Goal: Task Accomplishment & Management: Complete application form

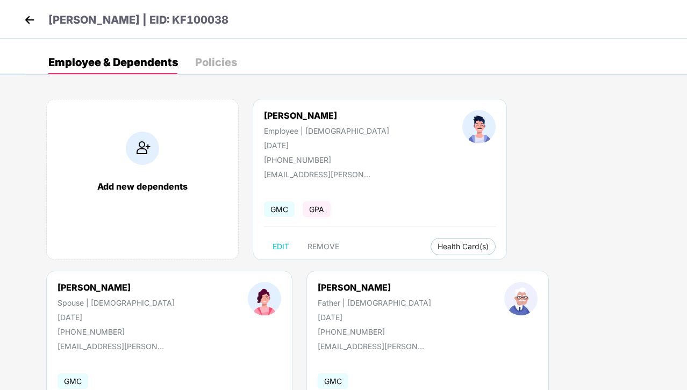
click at [32, 21] on img at bounding box center [29, 20] width 16 height 16
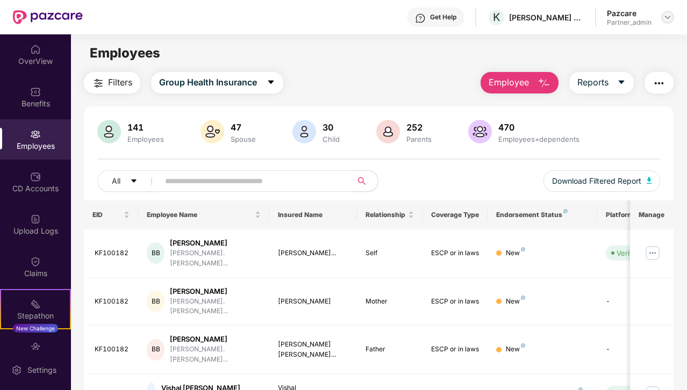
click at [667, 21] on div at bounding box center [667, 17] width 13 height 13
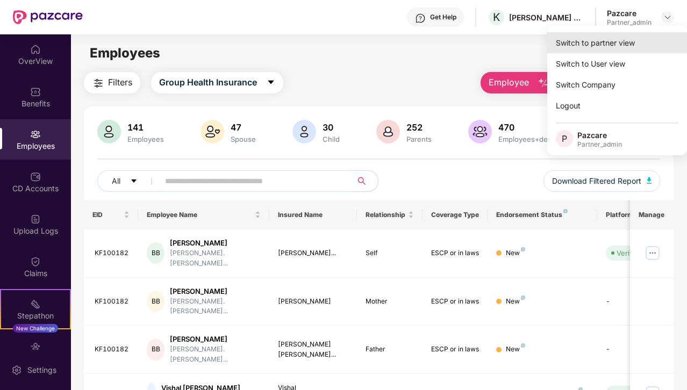
click at [634, 35] on div "Switch to partner view" at bounding box center [617, 42] width 140 height 21
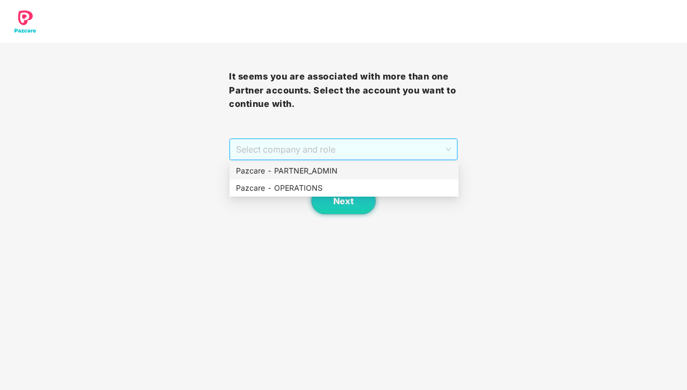
click at [413, 154] on span "Select company and role" at bounding box center [343, 149] width 215 height 20
click at [390, 171] on div "Pazcare - PARTNER_ADMIN" at bounding box center [344, 171] width 216 height 12
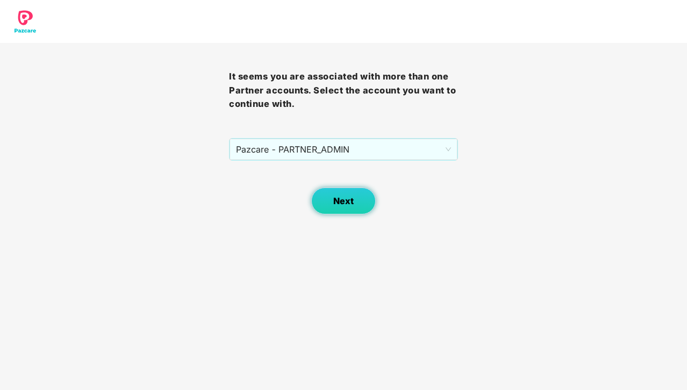
click at [338, 197] on span "Next" at bounding box center [343, 201] width 20 height 10
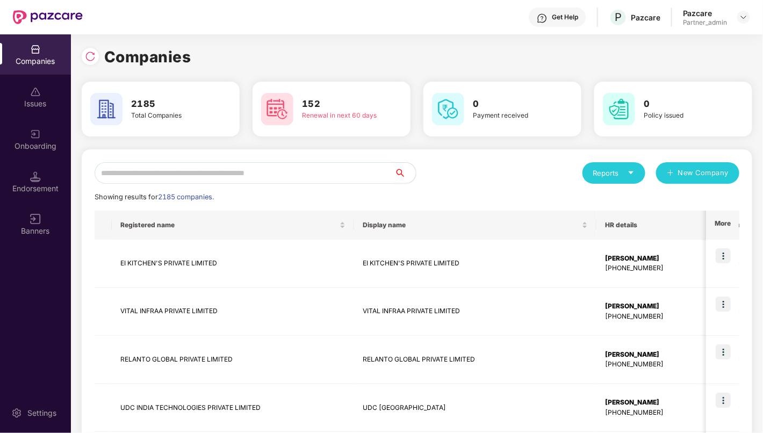
click at [307, 170] on input "text" at bounding box center [245, 172] width 300 height 21
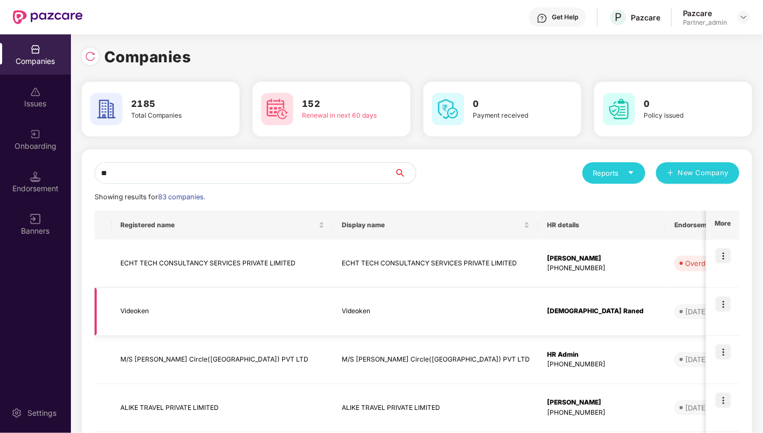
type input "*"
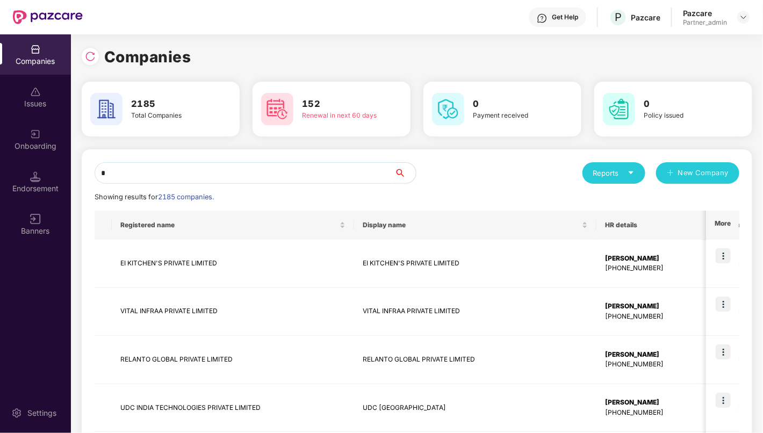
click at [260, 169] on input "*" at bounding box center [245, 172] width 300 height 21
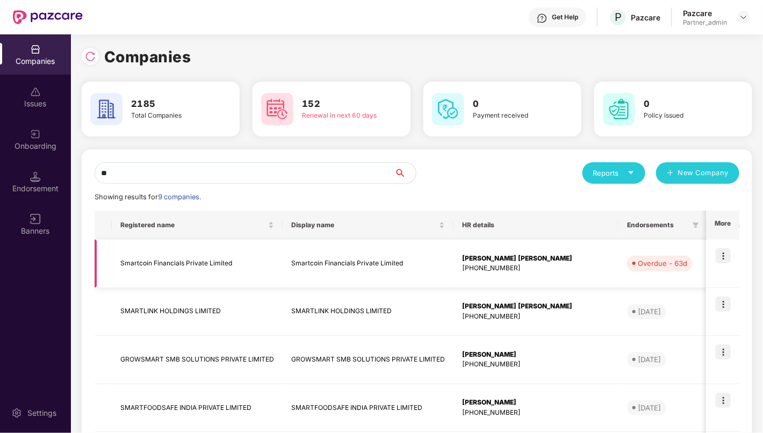
type input "*"
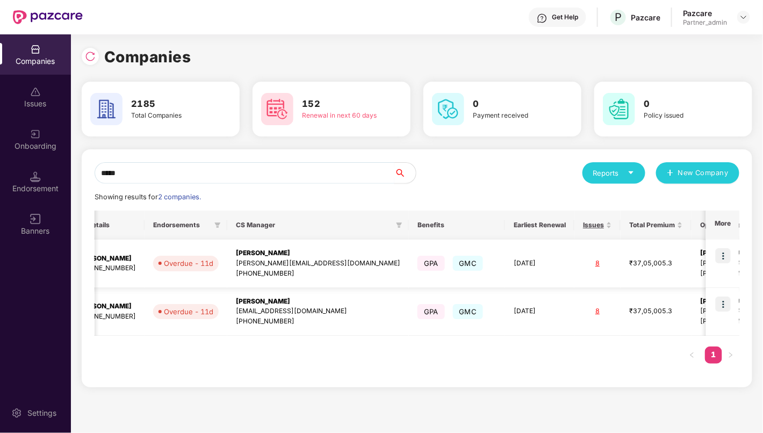
scroll to position [0, 292]
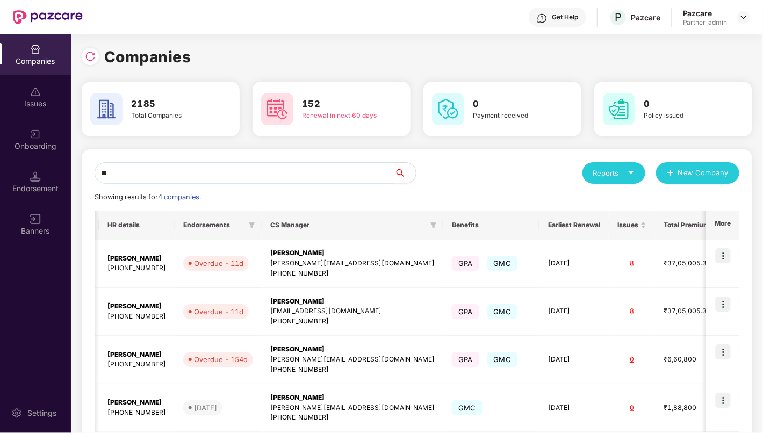
type input "*"
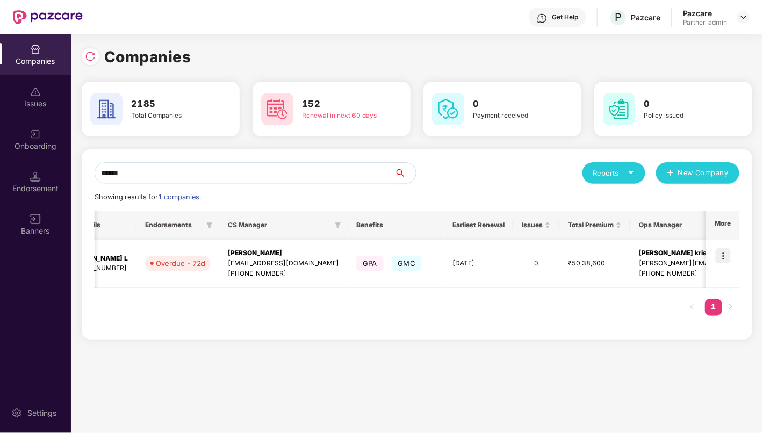
scroll to position [0, 0]
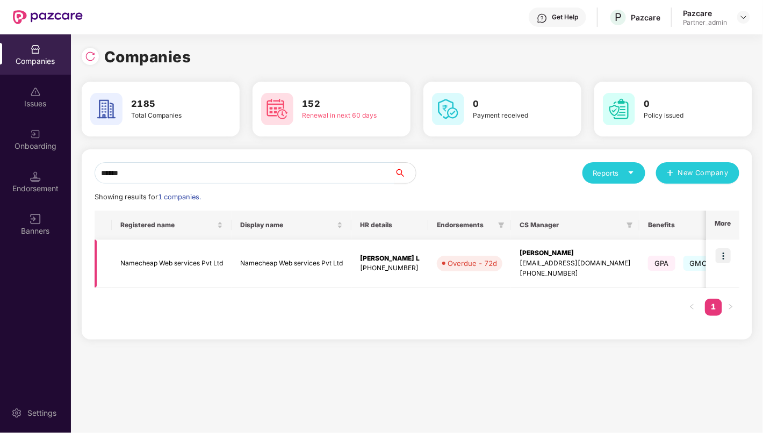
type input "******"
